Goal: Find contact information: Find contact information

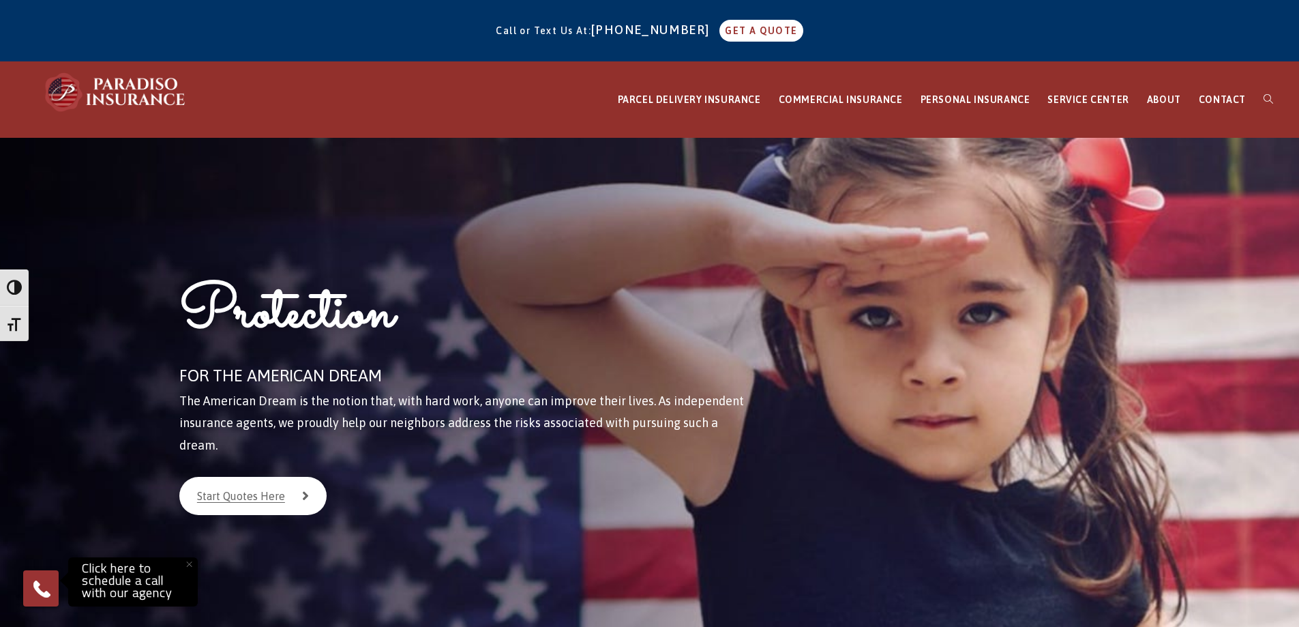
drag, startPoint x: 623, startPoint y: 31, endPoint x: 546, endPoint y: 91, distance: 97.7
click at [546, 91] on div "PARCEL DELIVERY INSURANCE FedEx Parcel Delivery Insurance Amazon Parcel Deliver…" at bounding box center [649, 100] width 1299 height 76
drag, startPoint x: 602, startPoint y: 26, endPoint x: 694, endPoint y: 29, distance: 92.8
click at [694, 29] on span "Call or Text Us At: 860-684-5270 GET A QUOTE" at bounding box center [649, 30] width 307 height 11
copy span "t: 860-684-5270"
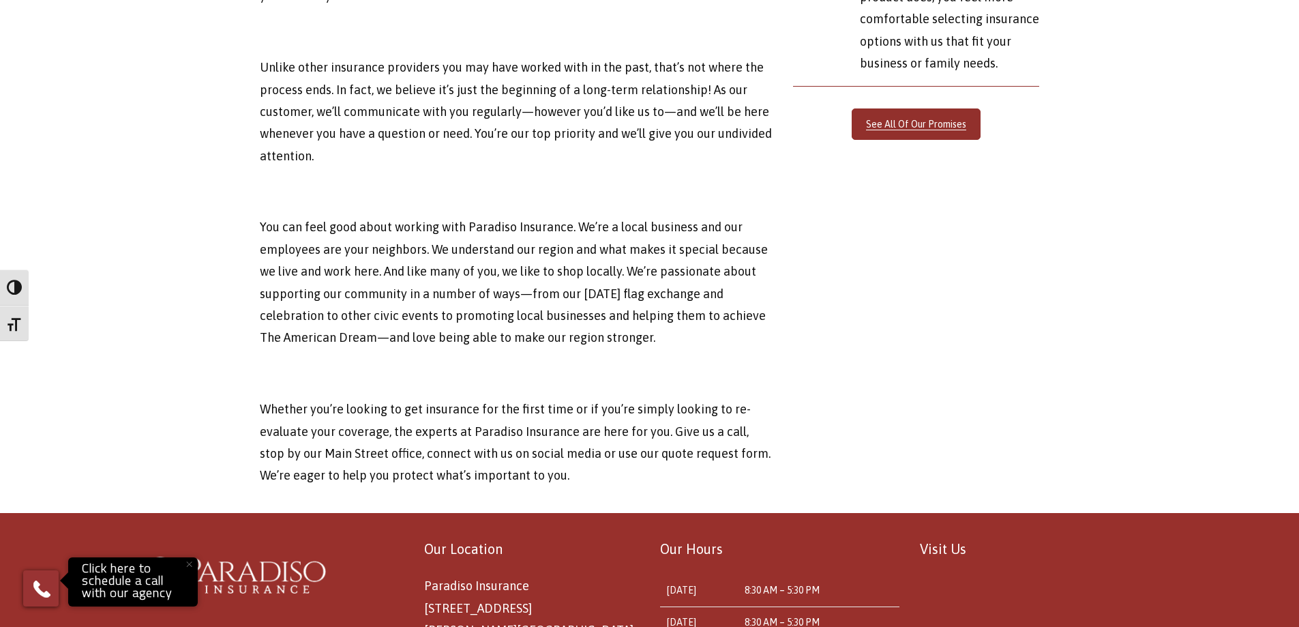
scroll to position [4508, 0]
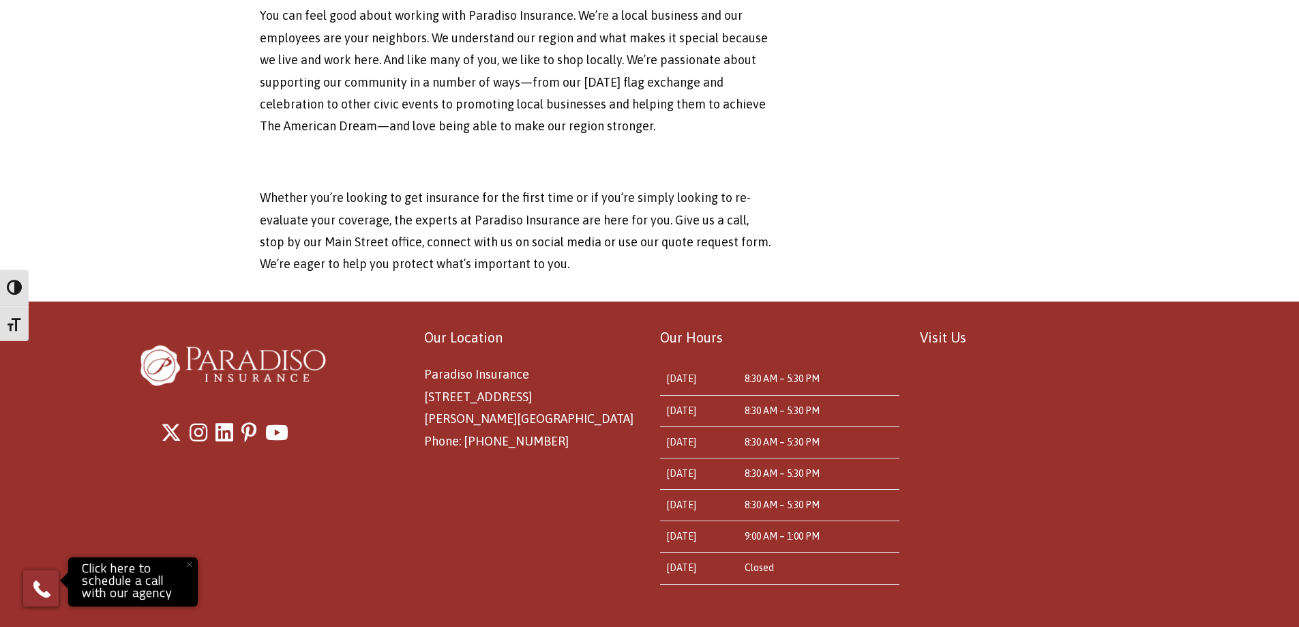
drag, startPoint x: 1170, startPoint y: 268, endPoint x: 1196, endPoint y: 508, distance: 241.4
drag, startPoint x: 422, startPoint y: 348, endPoint x: 516, endPoint y: 355, distance: 95.1
click at [516, 355] on div "Our Location Paradiso Insurance 8 East Main St Stafford Springs, CT 06076 Phone…" at bounding box center [519, 388] width 239 height 127
copy span "[STREET_ADDRESS]"
drag, startPoint x: 423, startPoint y: 374, endPoint x: 509, endPoint y: 375, distance: 86.6
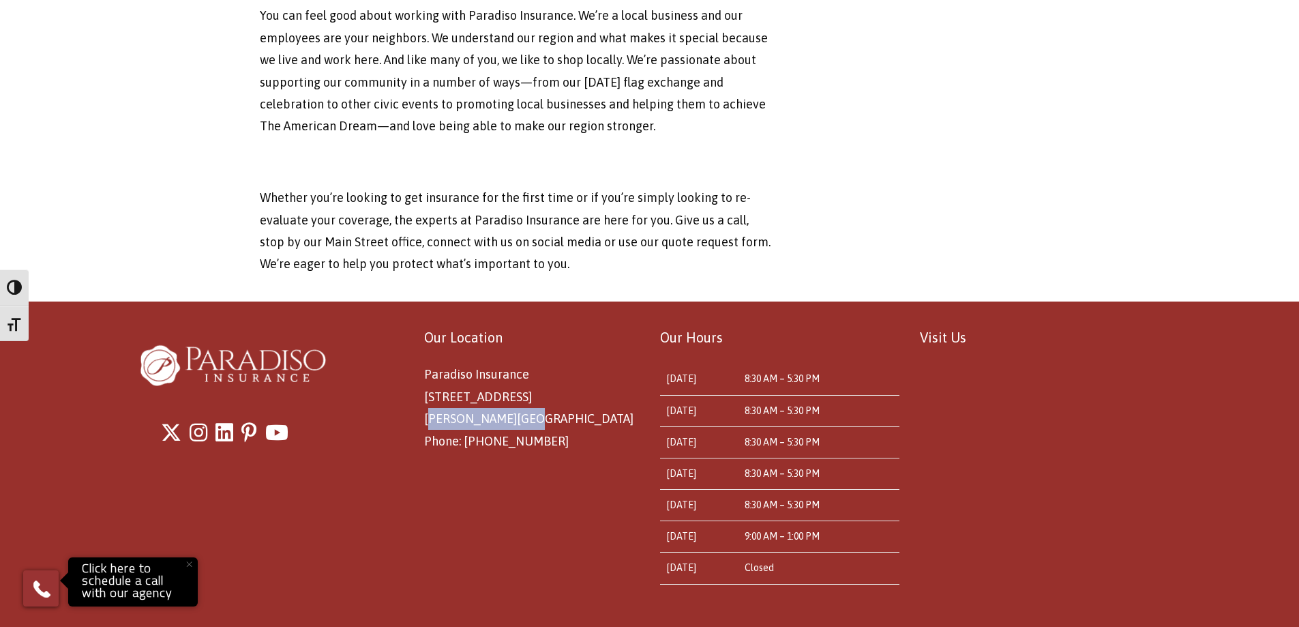
click at [509, 375] on div "Our Location Paradiso Insurance 8 East Main St Stafford Springs, CT 06076 Phone…" at bounding box center [519, 388] width 239 height 127
copy span "Stafford Springs"
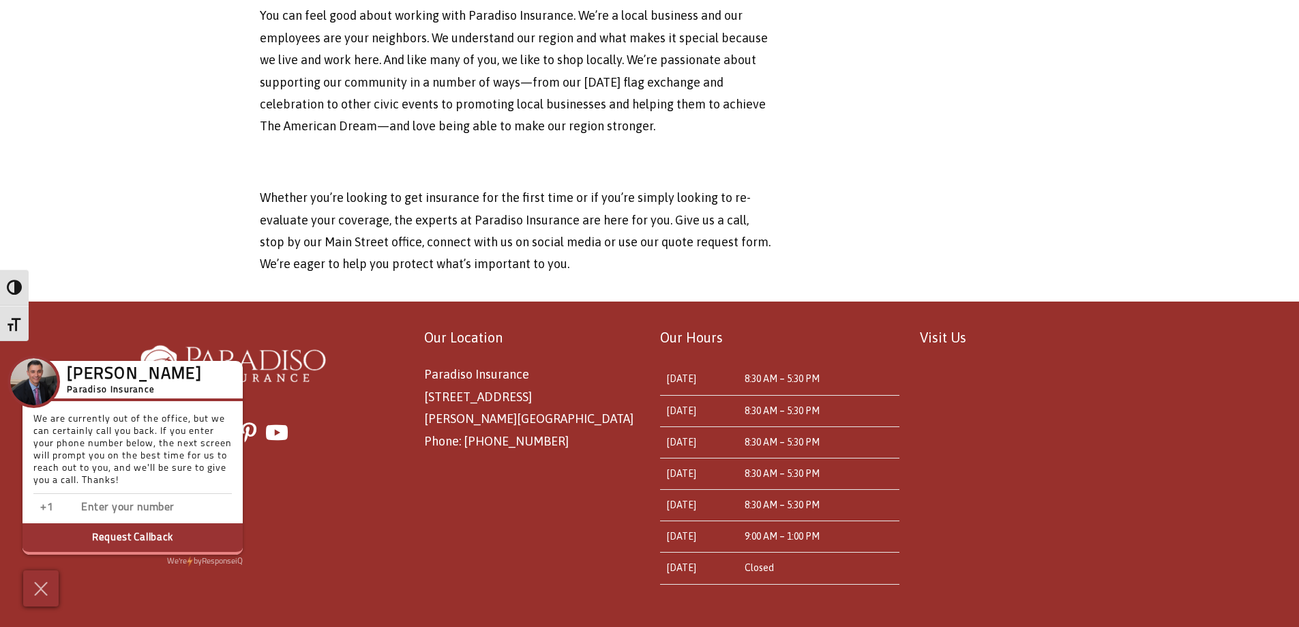
click at [544, 376] on span "Paradiso Insurance 8 East Main St Stafford Springs, CT 06076 Phone: 860-684-5270" at bounding box center [528, 407] width 209 height 80
copy span "06076"
drag, startPoint x: 546, startPoint y: 397, endPoint x: 465, endPoint y: 400, distance: 81.2
click at [465, 400] on p "Paradiso Insurance 8 East Main St Stafford Springs, CT 06076 Phone: 860-684-5270" at bounding box center [532, 408] width 216 height 89
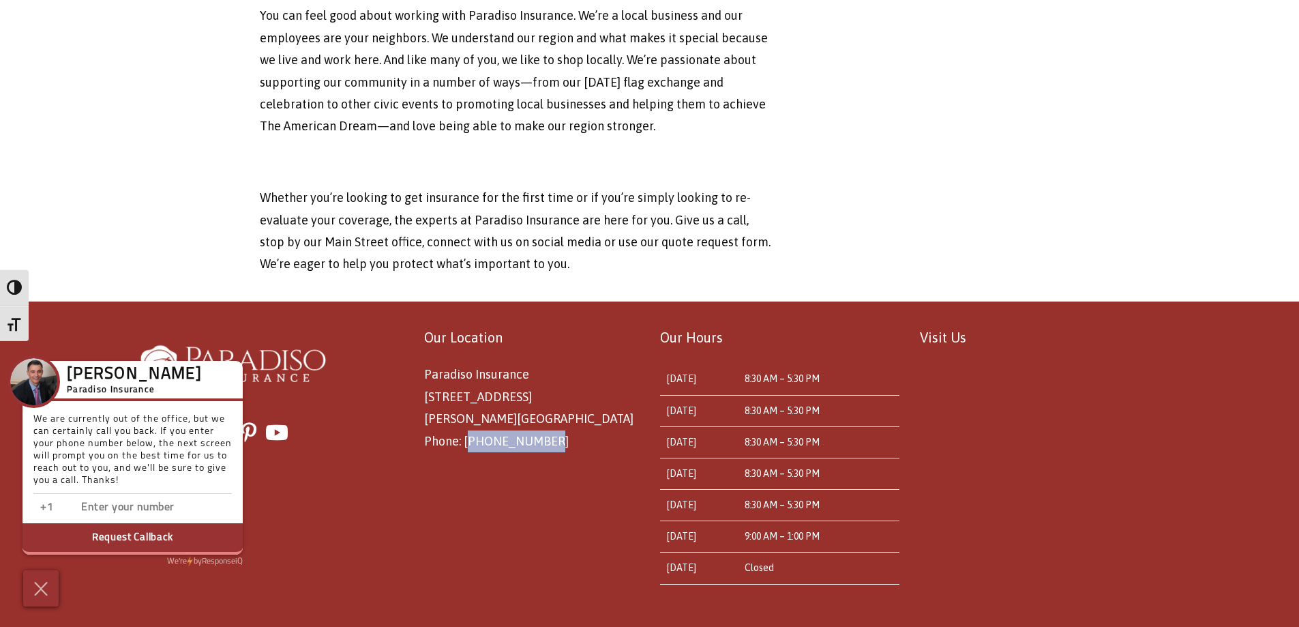
copy span "[PHONE_NUMBER]"
click at [33, 586] on img at bounding box center [41, 588] width 23 height 24
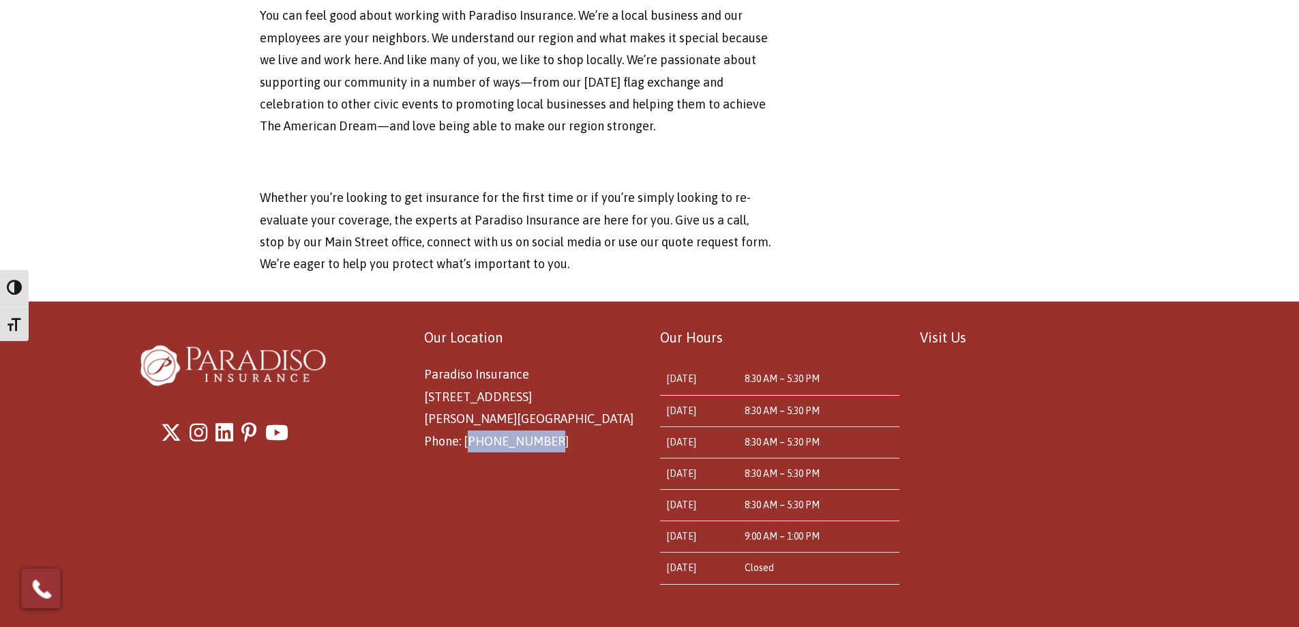
click at [33, 587] on img at bounding box center [42, 588] width 24 height 24
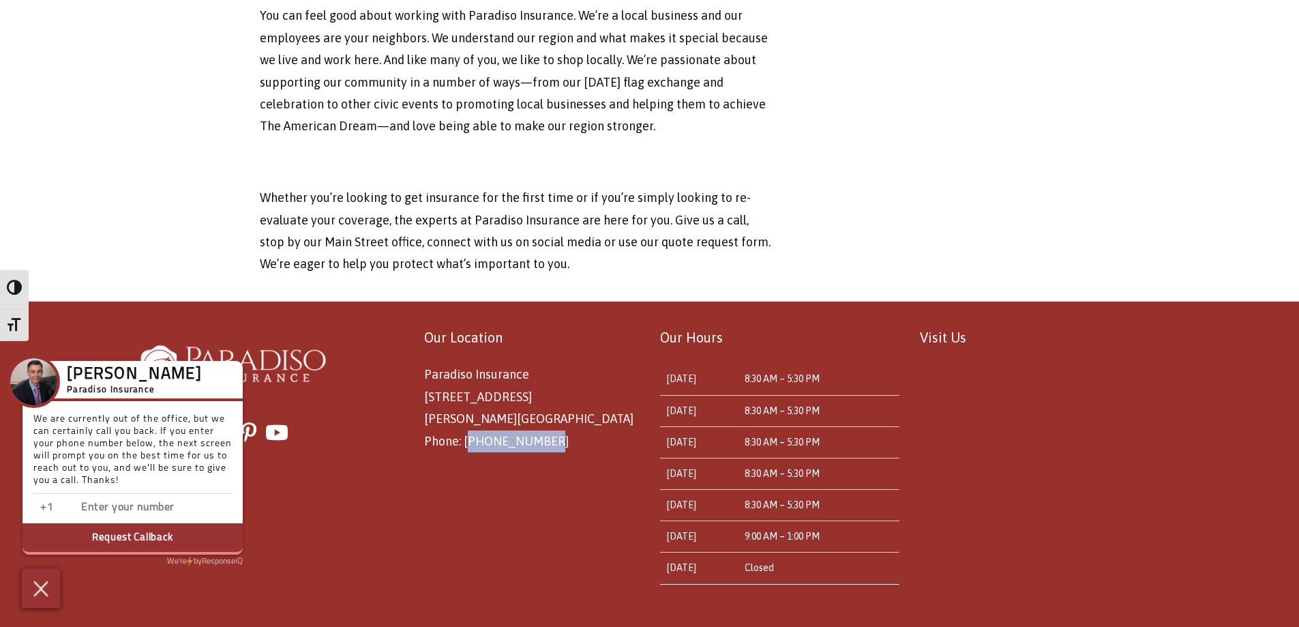
click at [50, 587] on img at bounding box center [41, 588] width 23 height 24
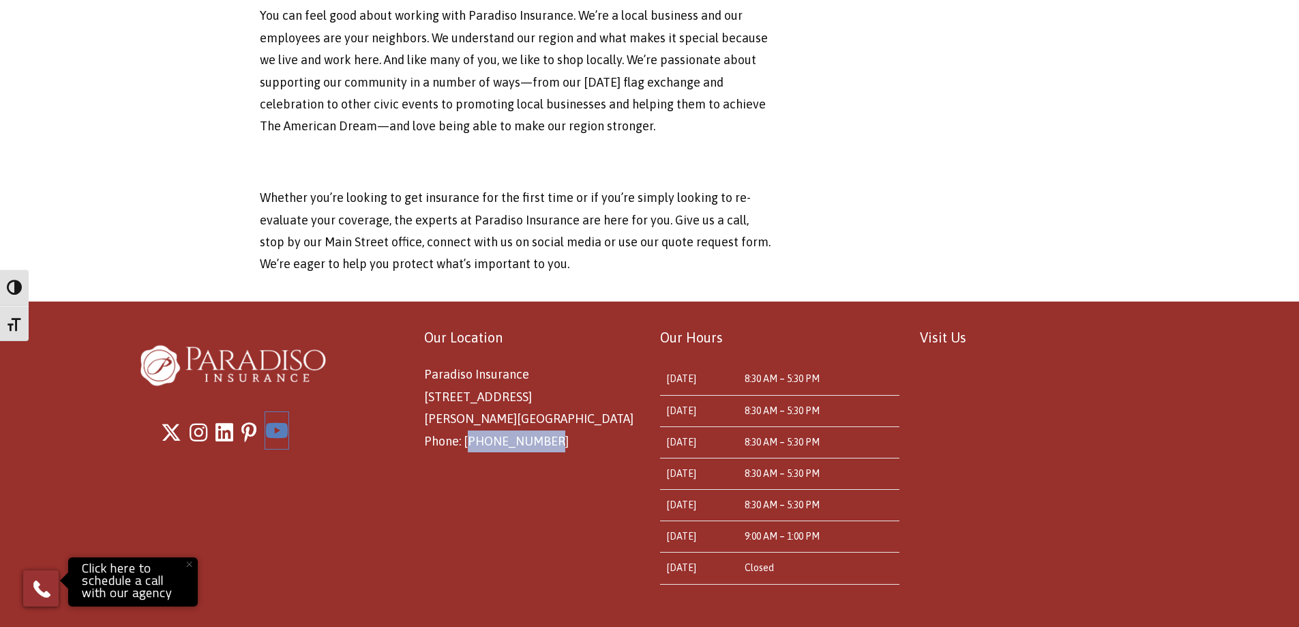
drag, startPoint x: 245, startPoint y: 383, endPoint x: 276, endPoint y: 374, distance: 32.1
click at [559, 516] on div "Our Location Paradiso Insurance 8 East Main St Stafford Springs, CT 06076 Phone…" at bounding box center [649, 467] width 1299 height 325
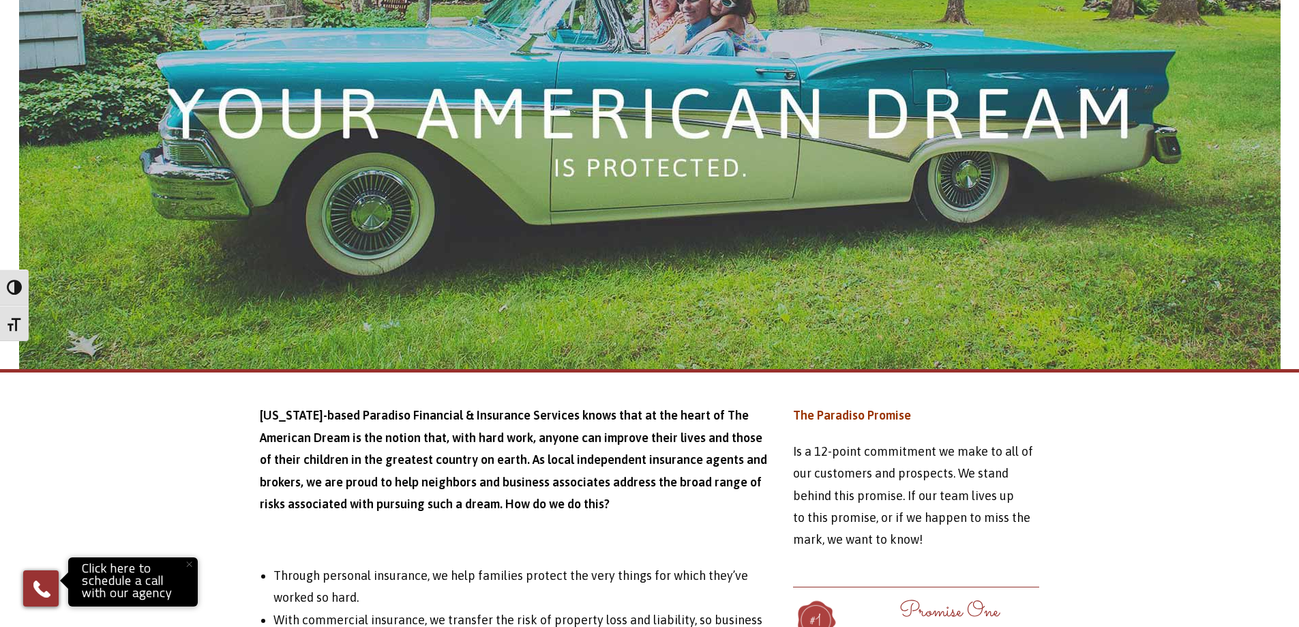
scroll to position [2397, 0]
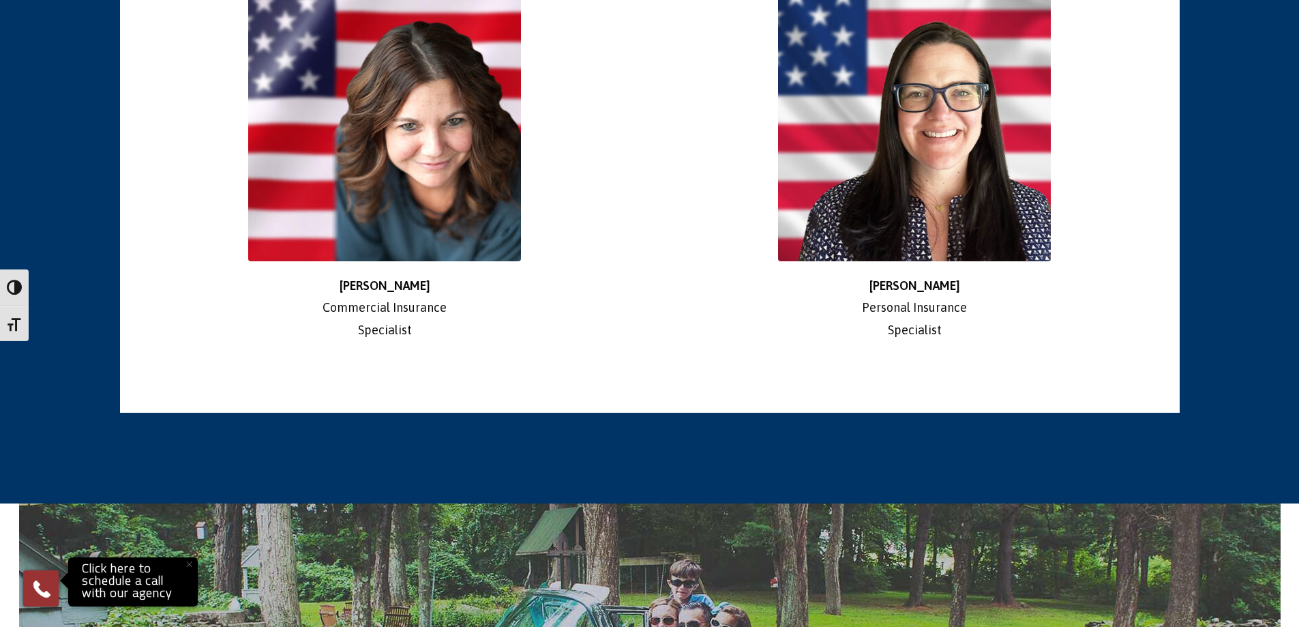
drag, startPoint x: 559, startPoint y: 531, endPoint x: 570, endPoint y: 368, distance: 164.1
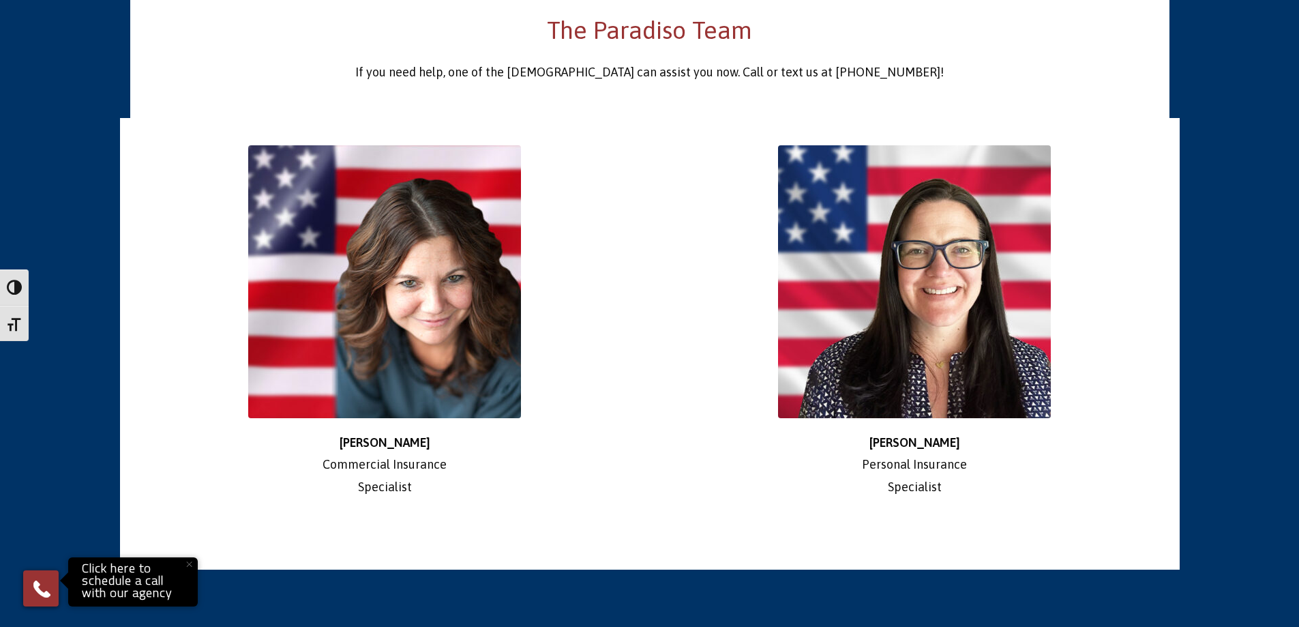
drag, startPoint x: 570, startPoint y: 368, endPoint x: 571, endPoint y: 463, distance: 95.5
click at [571, 463] on p "Stephanie Commercial Insurance Specialist" at bounding box center [384, 465] width 509 height 66
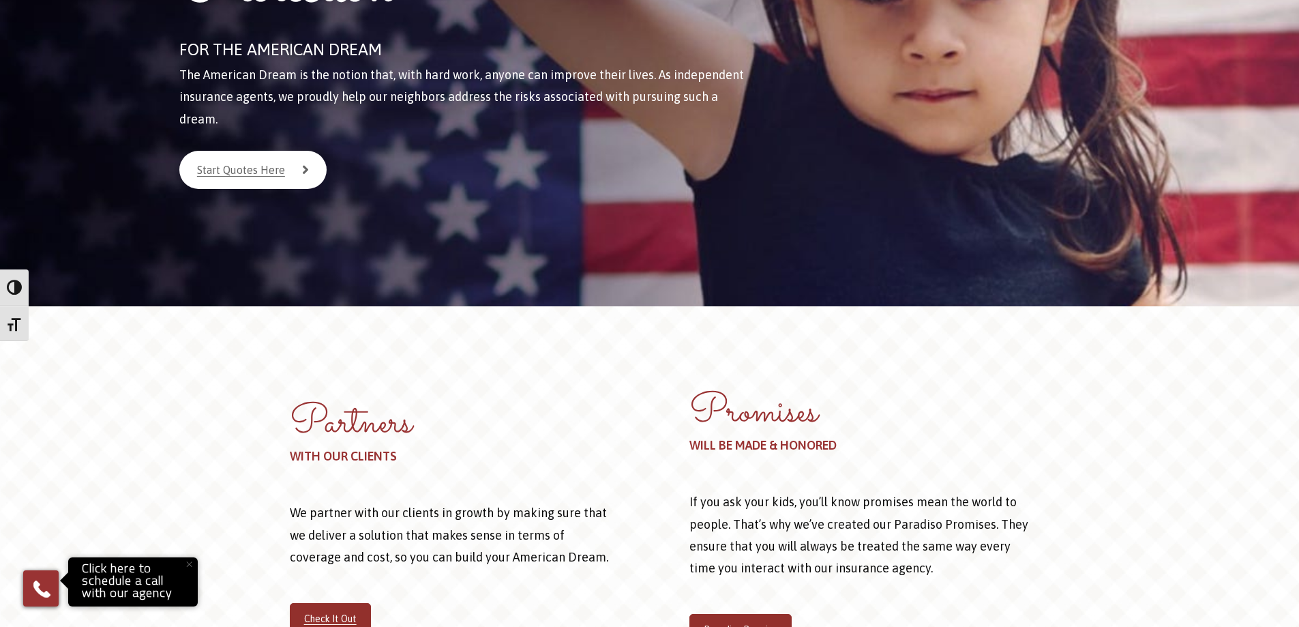
scroll to position [0, 0]
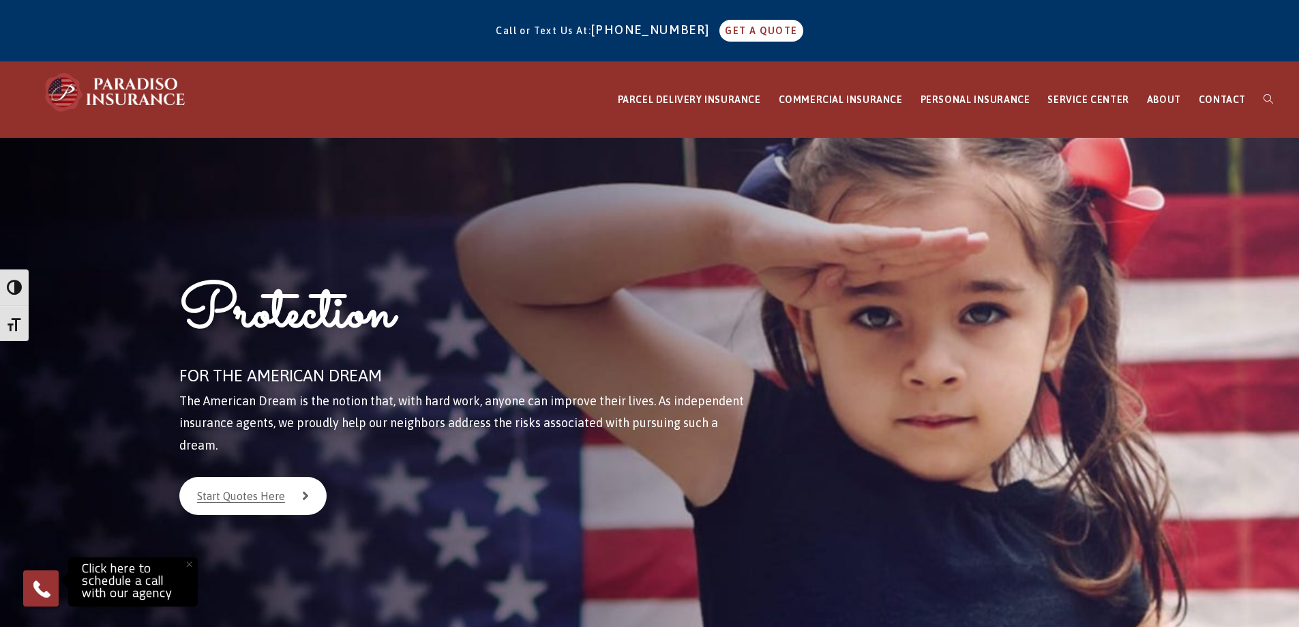
drag, startPoint x: 591, startPoint y: 499, endPoint x: 606, endPoint y: 312, distance: 187.4
click at [1212, 99] on span "CONTACT" at bounding box center [1222, 99] width 47 height 11
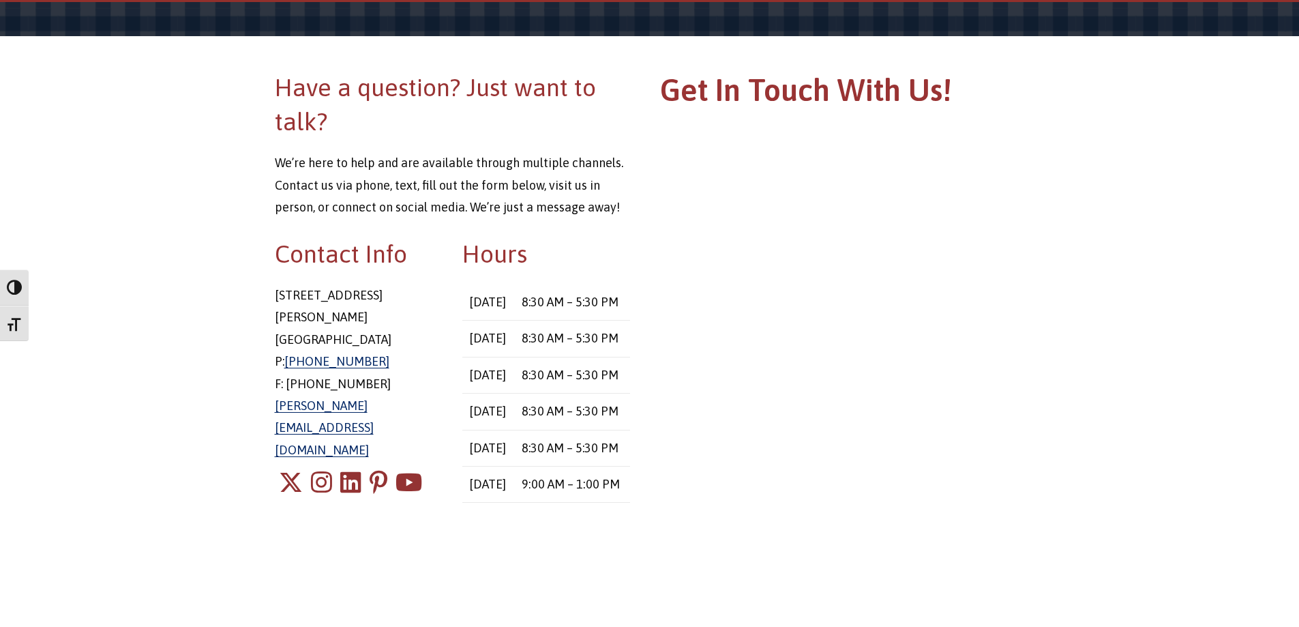
scroll to position [136, 0]
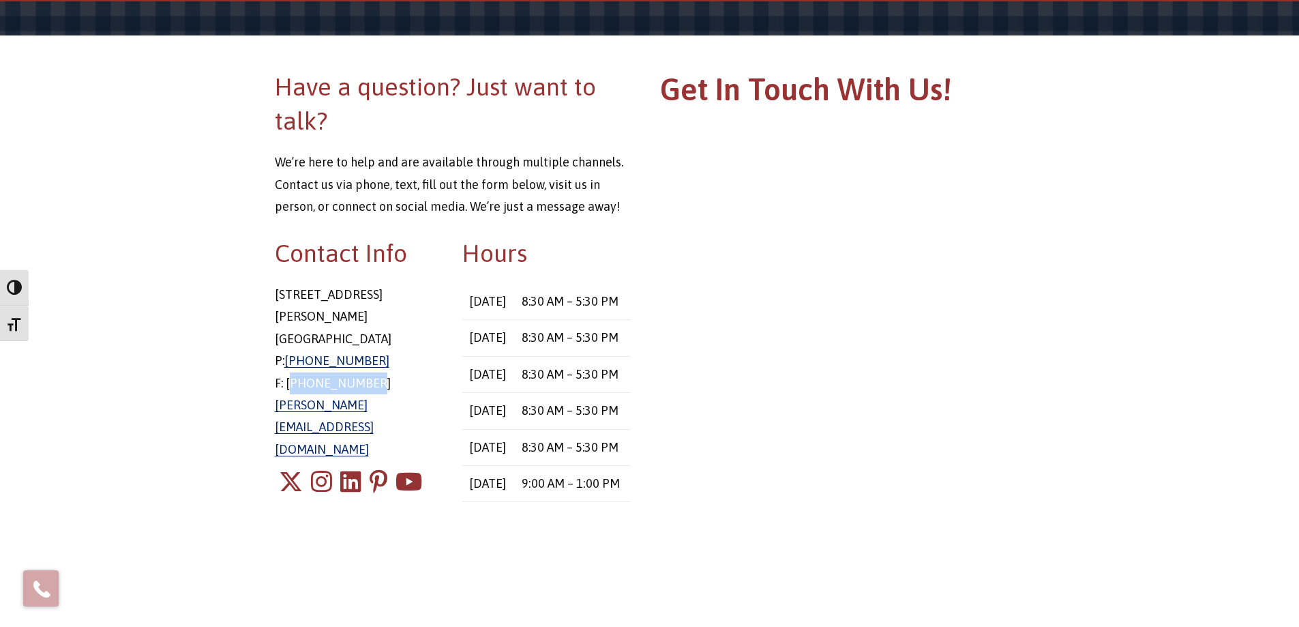
drag, startPoint x: 359, startPoint y: 359, endPoint x: 286, endPoint y: 362, distance: 72.4
click at [286, 362] on p "[STREET_ADDRESS][PERSON_NAME] P: [PHONE_NUMBER] F: [PHONE_NUMBER] [PERSON_NAME]…" at bounding box center [359, 372] width 168 height 177
copy p "[PHONE_NUMBER]"
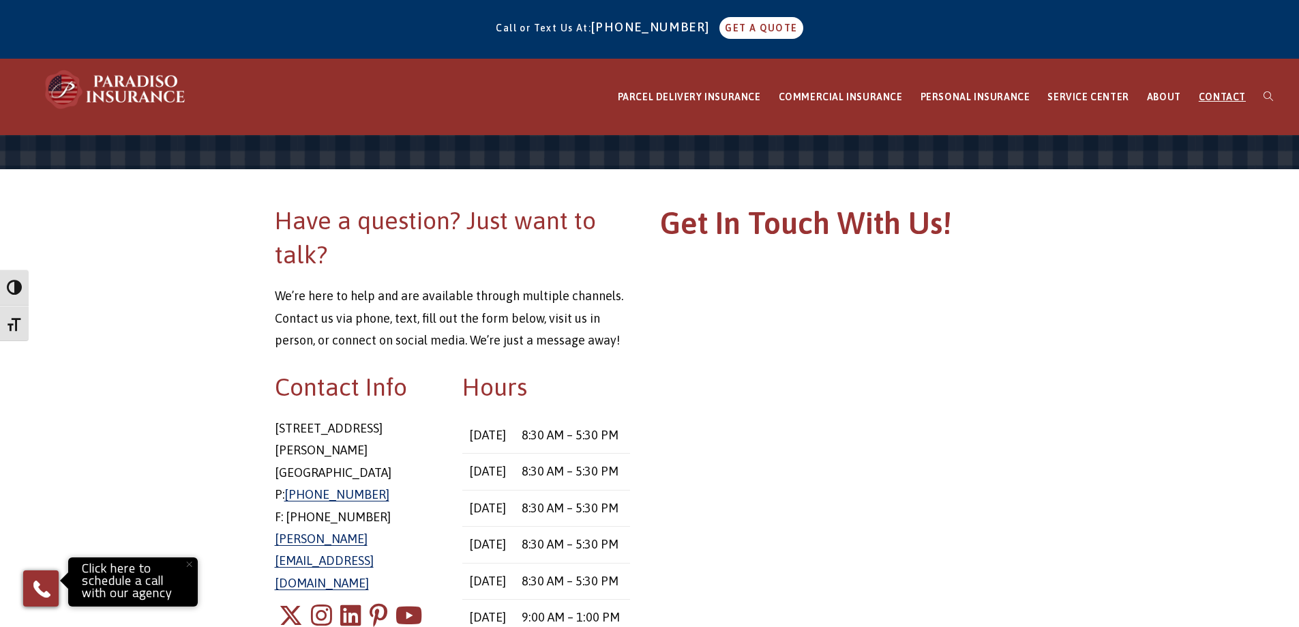
scroll to position [0, 0]
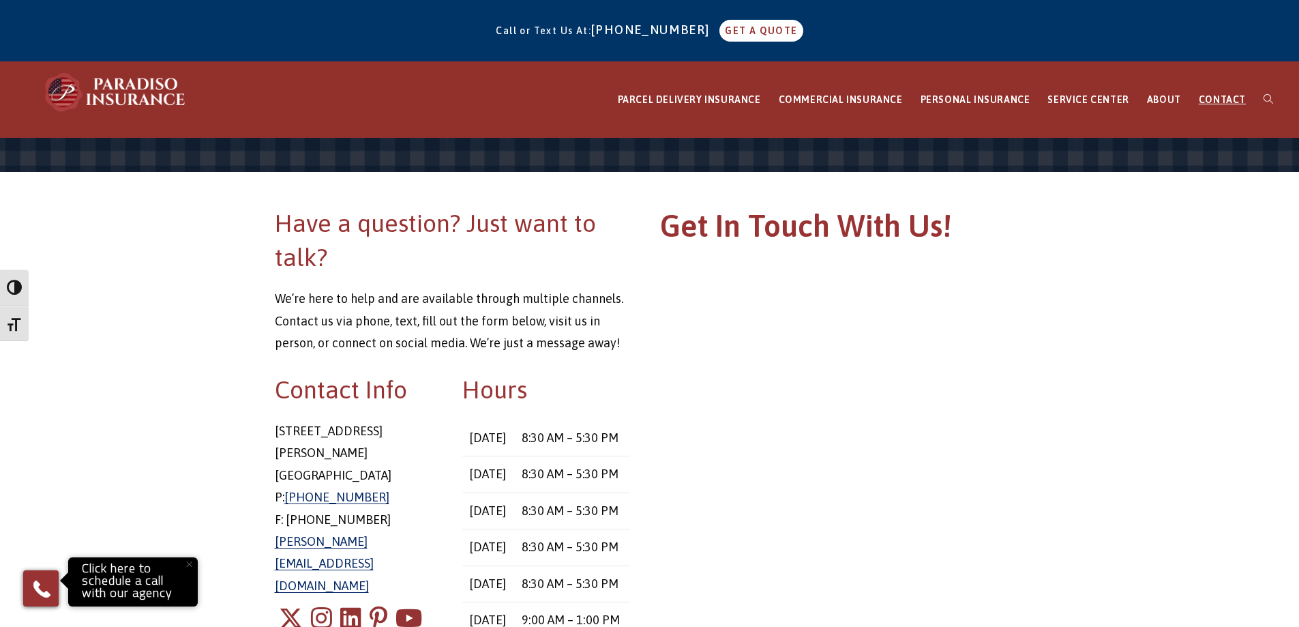
drag, startPoint x: 550, startPoint y: 531, endPoint x: 509, endPoint y: 331, distance: 204.0
